Goal: Find specific page/section: Find specific page/section

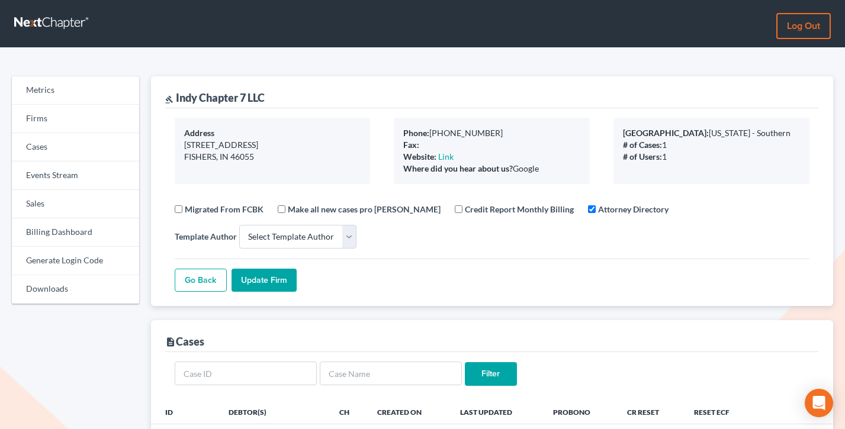
select select
click at [86, 122] on link "Firms" at bounding box center [75, 119] width 127 height 28
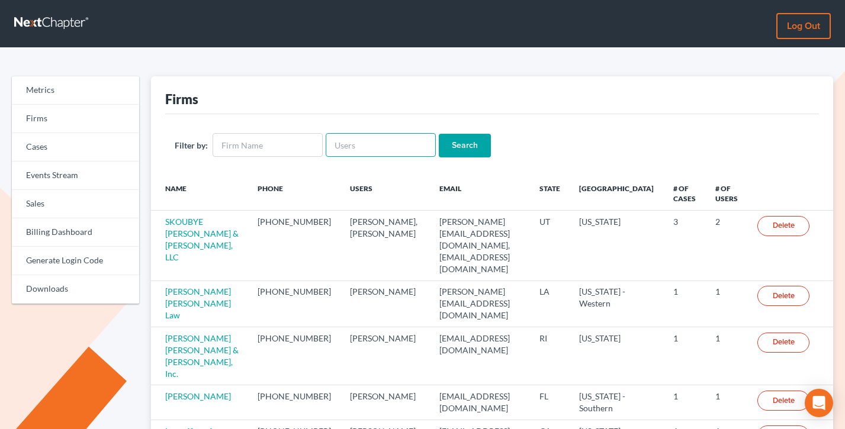
click at [387, 152] on input "text" at bounding box center [381, 145] width 110 height 24
paste input "Eric J. Miller Law Group, Ltd."
type input "Eric J. Miller Law Group, Ltd."
click at [390, 152] on input "Eric J. Miller Law Group, Ltd." at bounding box center [381, 145] width 110 height 24
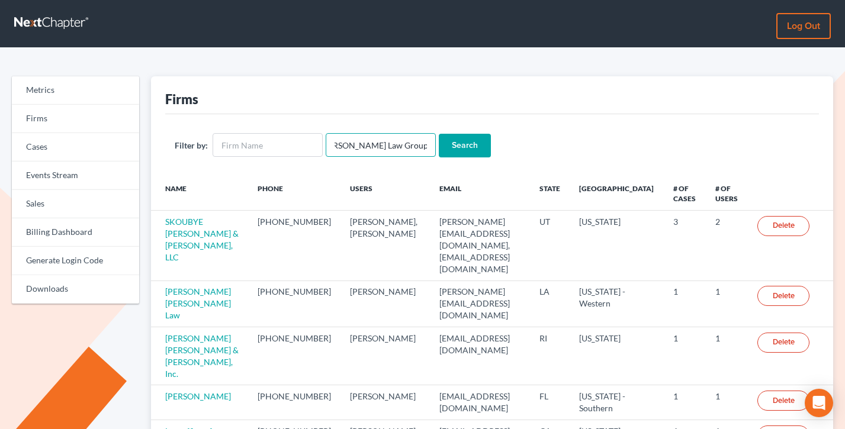
click at [390, 152] on input "Eric J. Miller Law Group, Ltd." at bounding box center [381, 145] width 110 height 24
click at [258, 147] on input "text" at bounding box center [268, 145] width 110 height 24
paste input "Eric J. Miller Law Group, Ltd."
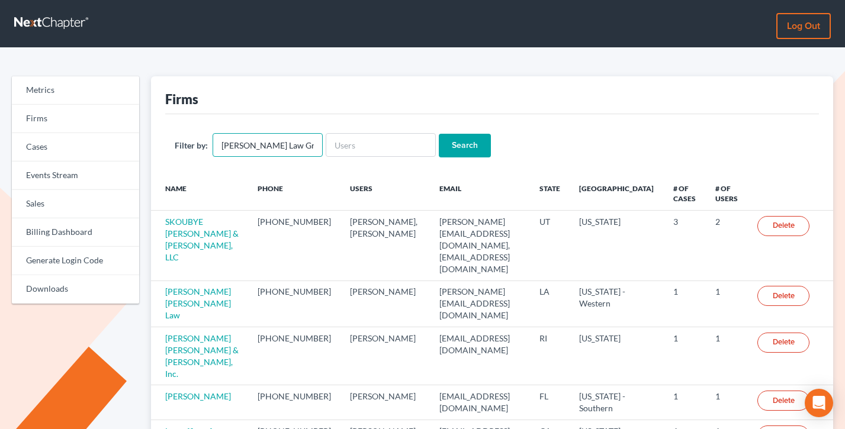
scroll to position [0, 14]
type input "Eric J. Miller Law Group, Ltd."
click at [439, 134] on input "Search" at bounding box center [465, 146] width 52 height 24
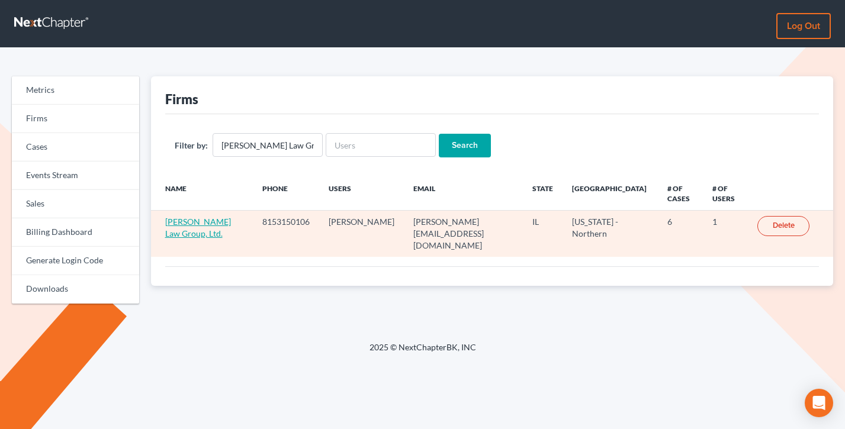
click at [206, 217] on link "Eric J. Miller Law Group, Ltd." at bounding box center [198, 228] width 66 height 22
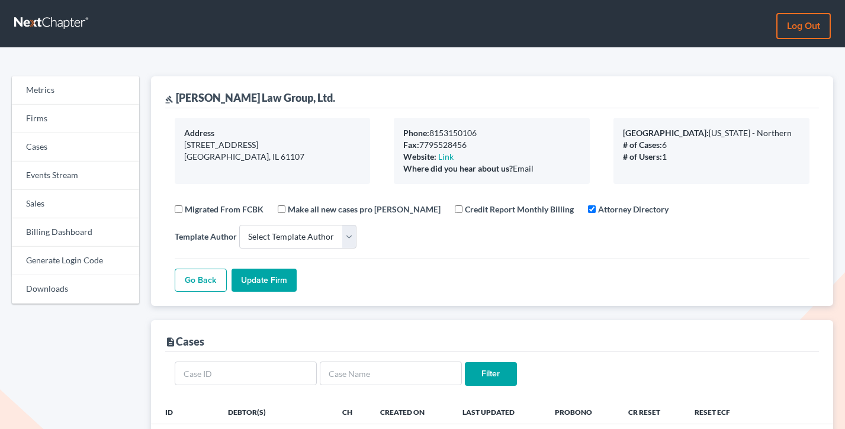
select select
click at [46, 242] on link "Billing Dashboard" at bounding box center [75, 232] width 127 height 28
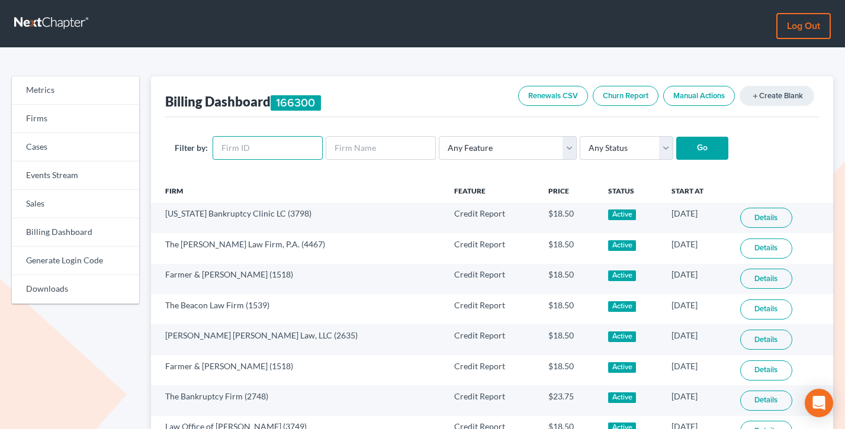
click at [256, 150] on input "text" at bounding box center [268, 148] width 110 height 24
paste input "3098"
type input "3098"
click at [676, 137] on input "Go" at bounding box center [702, 149] width 52 height 24
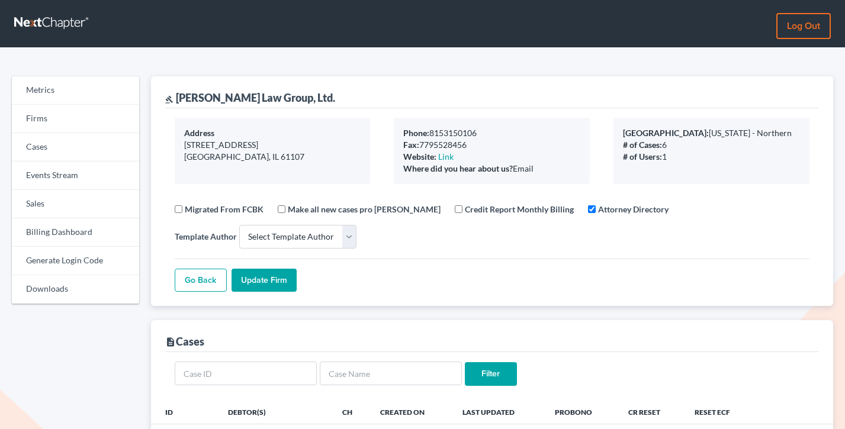
select select
